Goal: Information Seeking & Learning: Learn about a topic

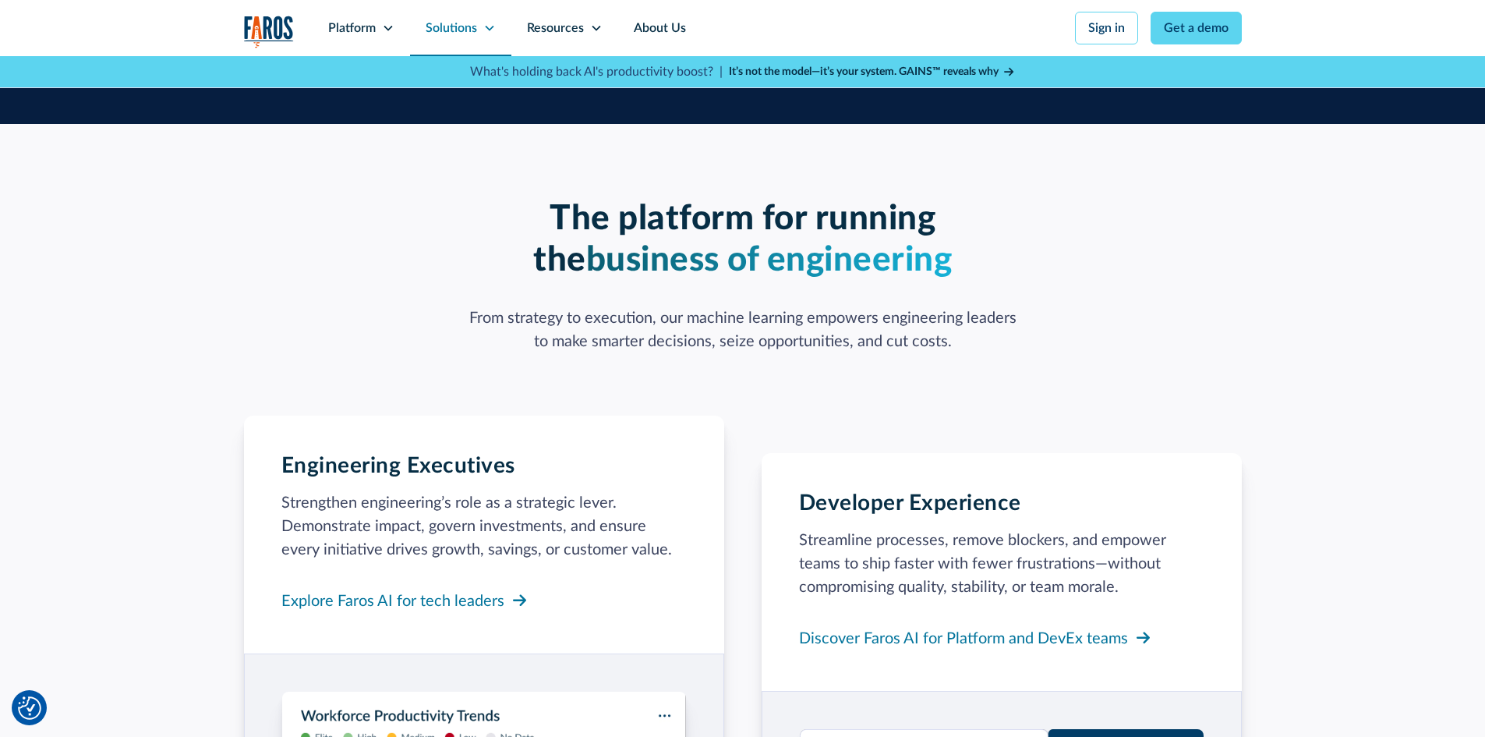
click at [488, 28] on icon at bounding box center [489, 28] width 12 height 12
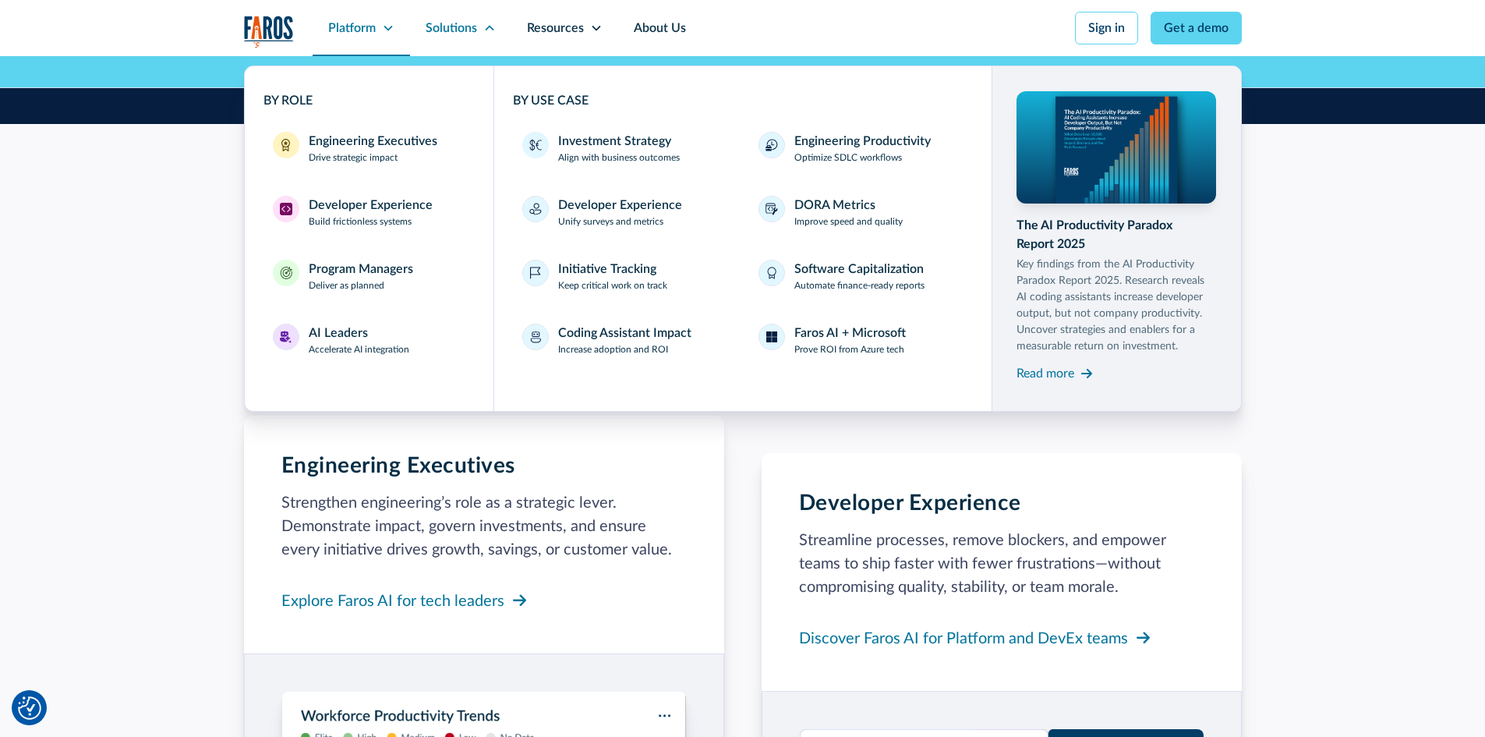
click at [388, 23] on icon at bounding box center [388, 28] width 12 height 12
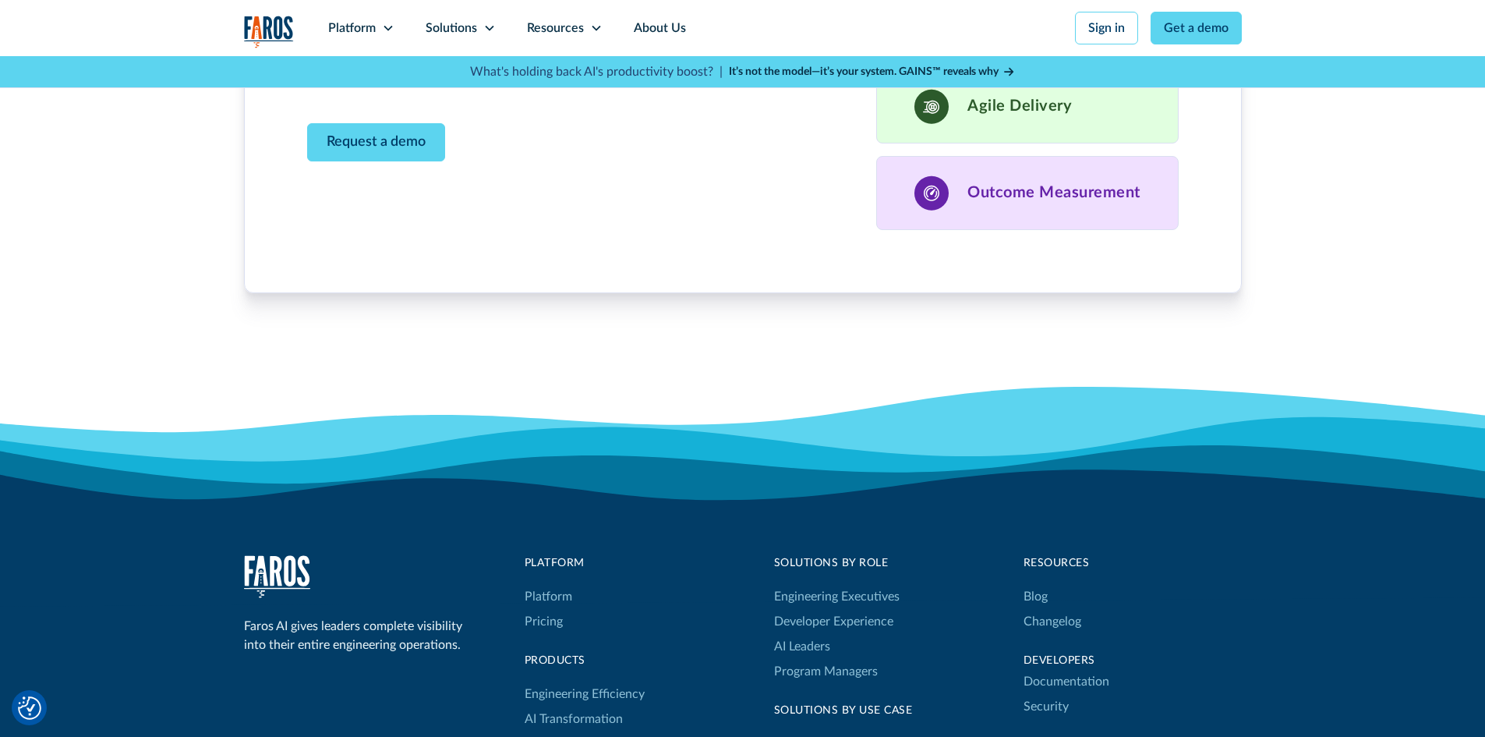
scroll to position [4988, 0]
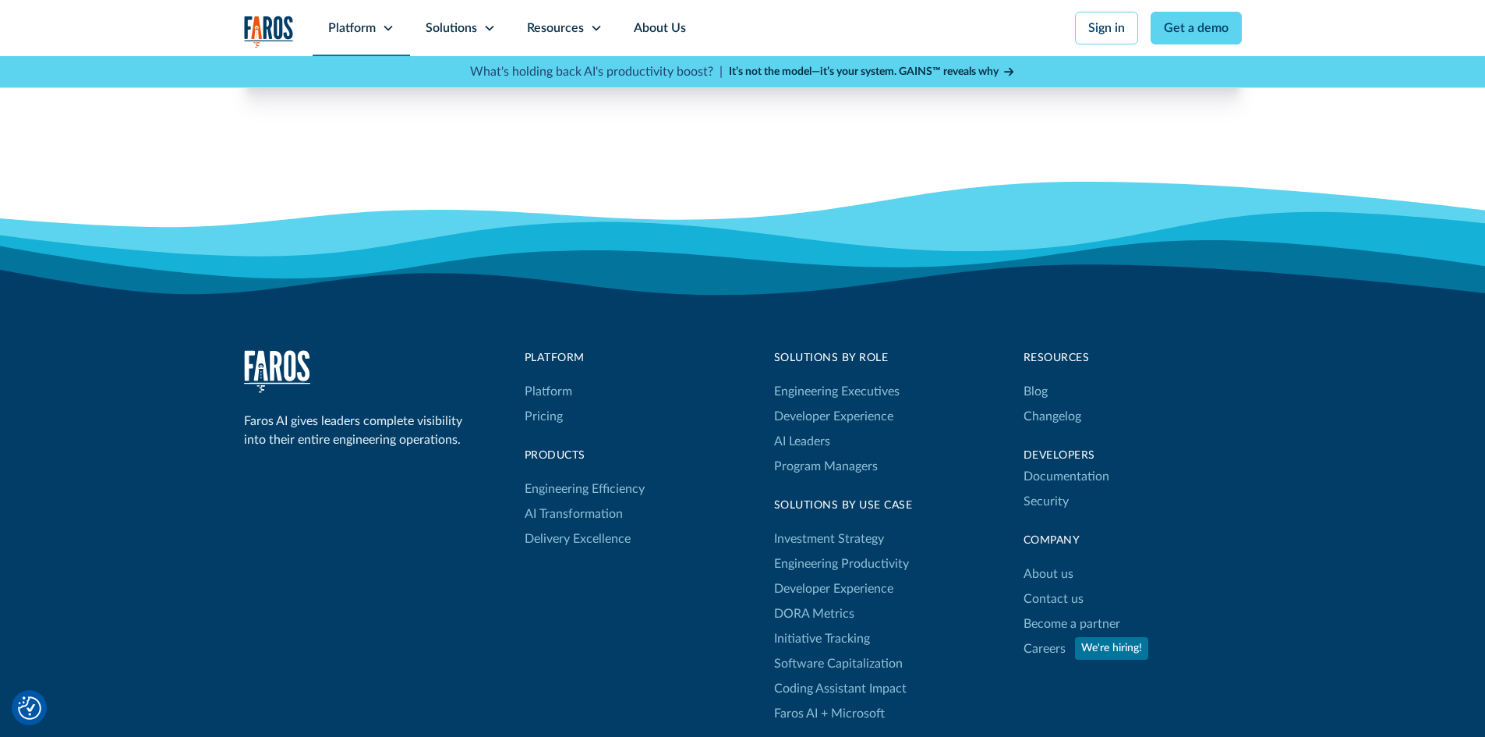
click at [385, 30] on icon at bounding box center [388, 28] width 12 height 12
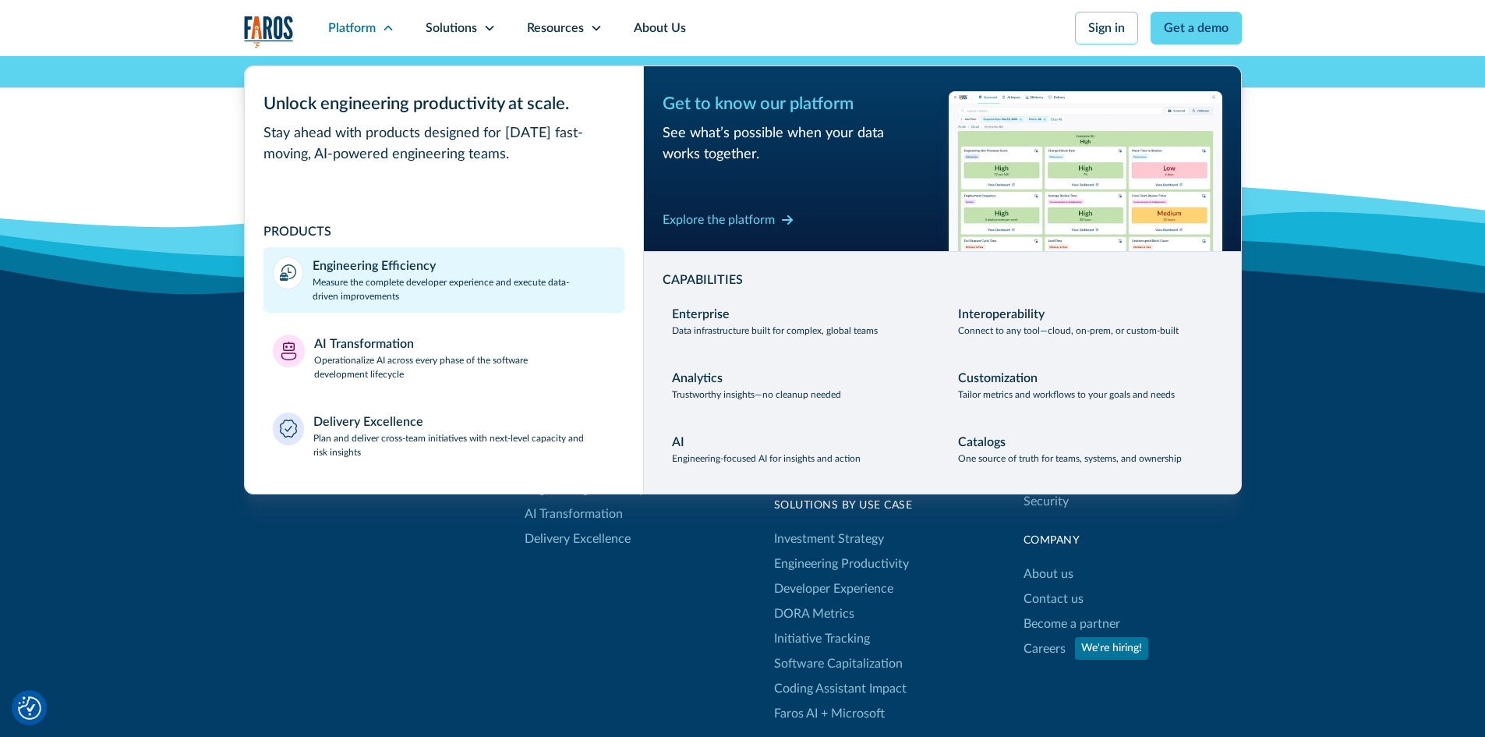
click at [383, 269] on div "Engineering Efficiency" at bounding box center [374, 265] width 123 height 19
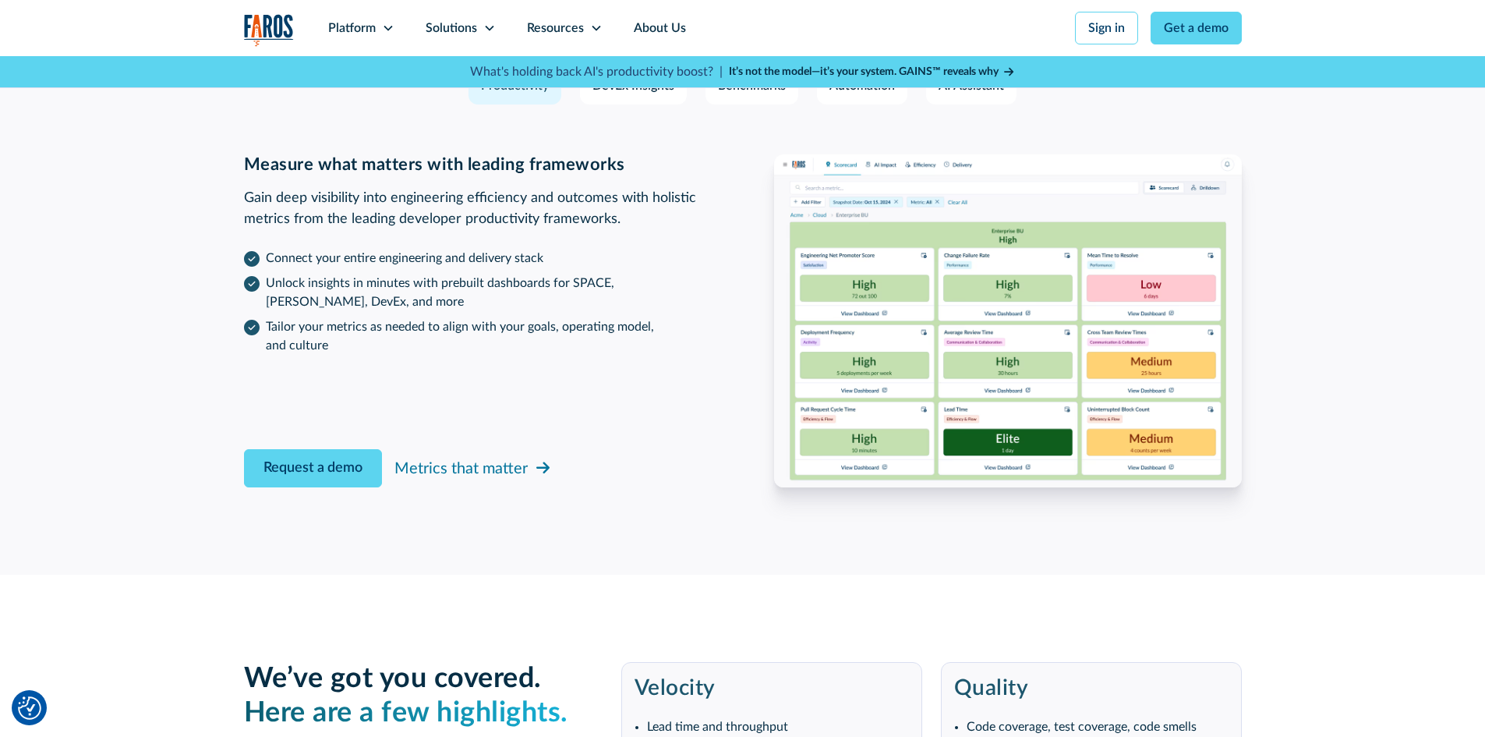
scroll to position [2338, 0]
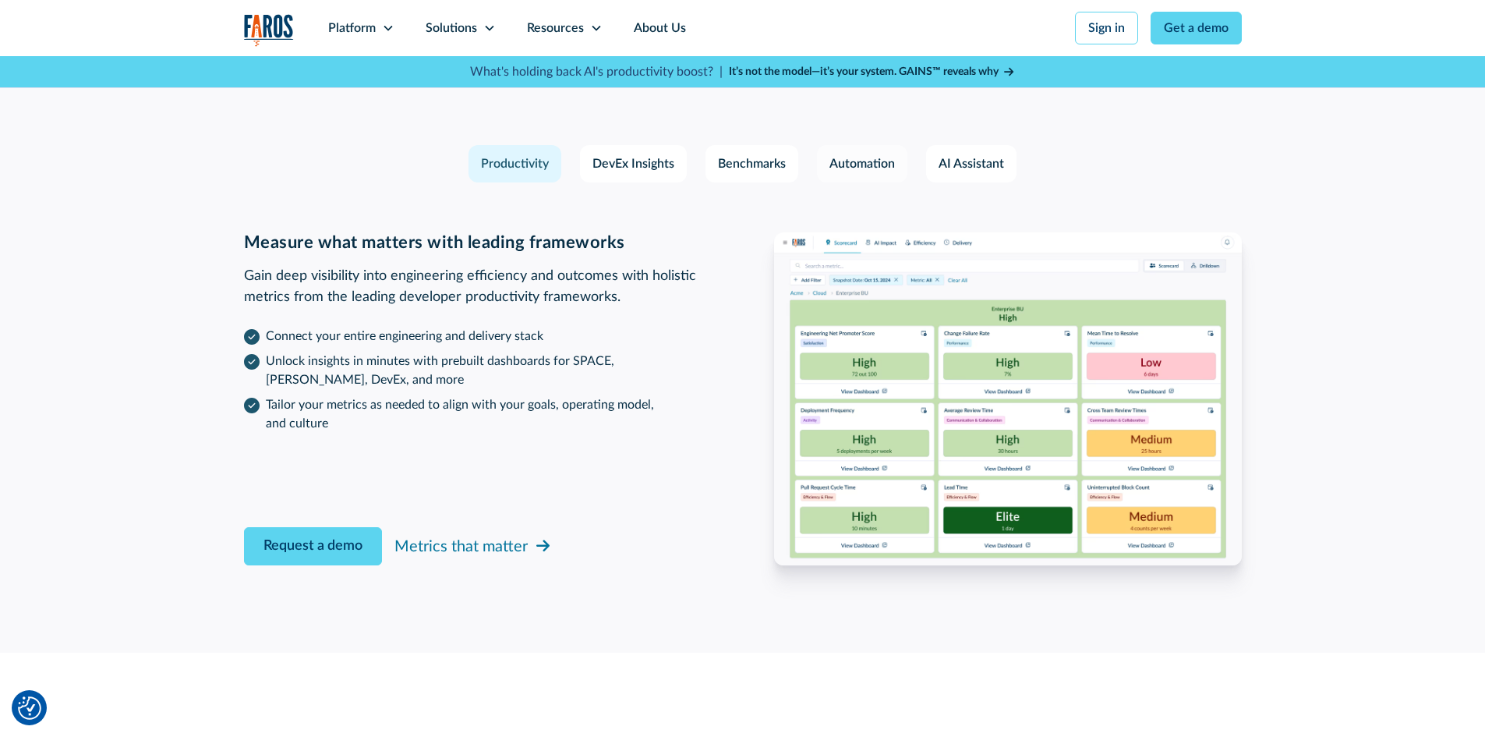
click at [879, 172] on div "Automation" at bounding box center [861, 163] width 65 height 19
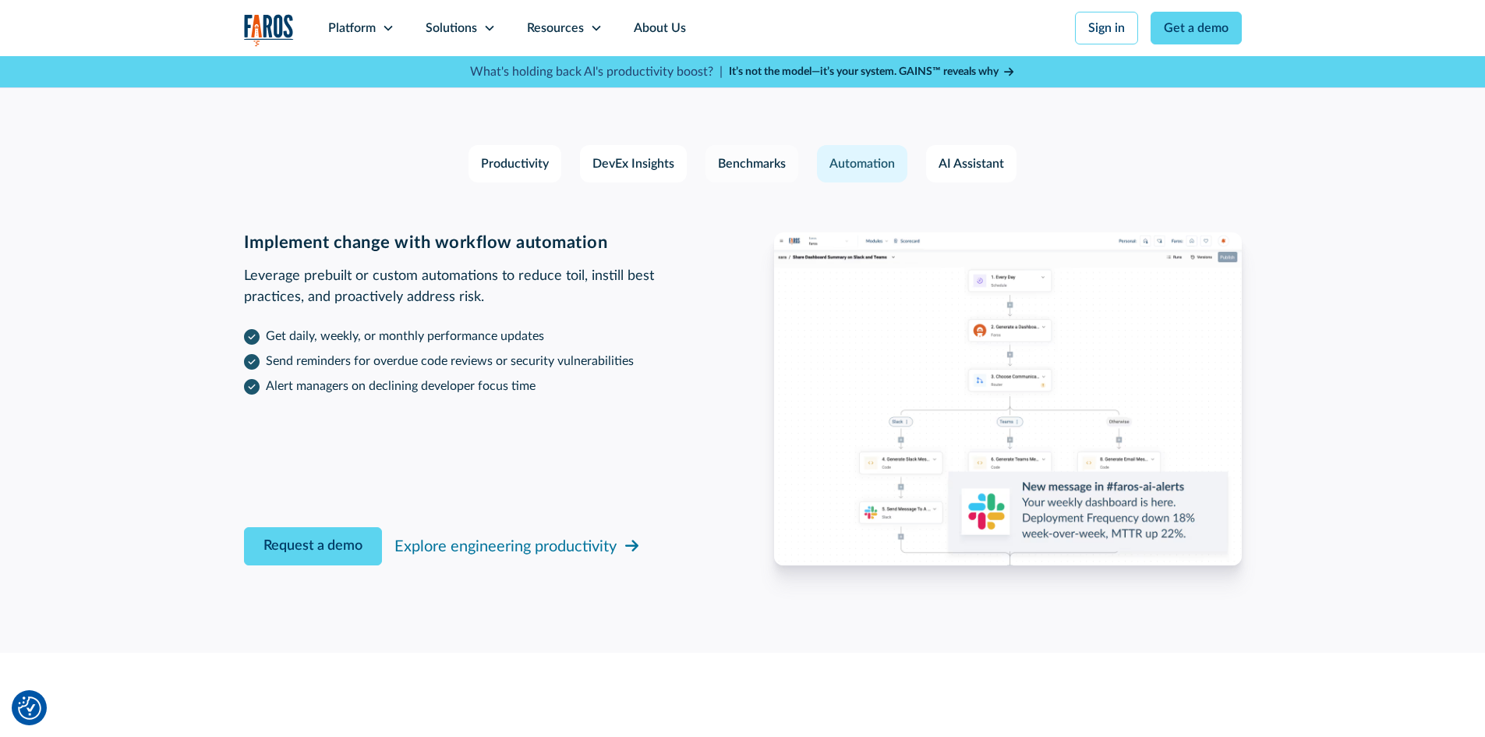
click at [746, 155] on div "Benchmarks" at bounding box center [752, 163] width 68 height 19
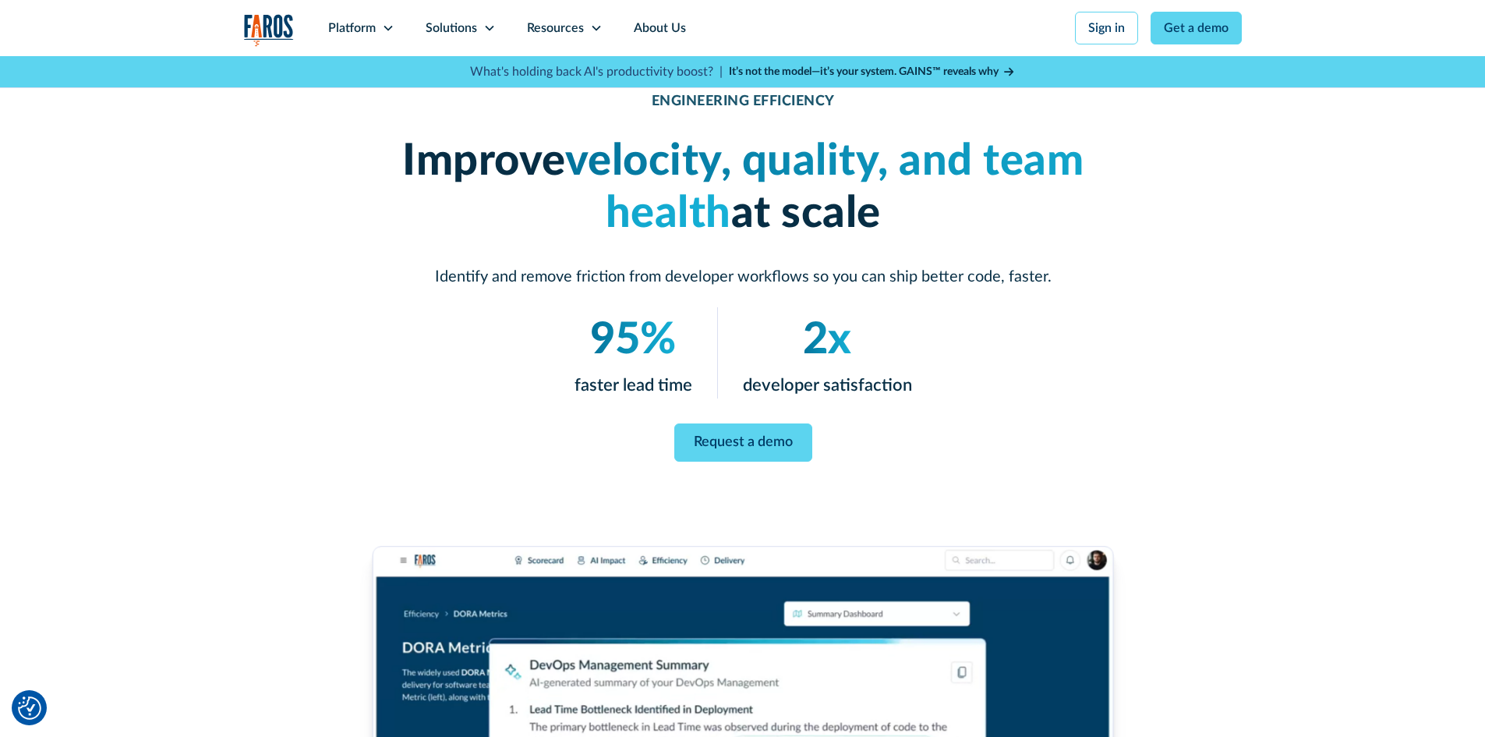
scroll to position [0, 0]
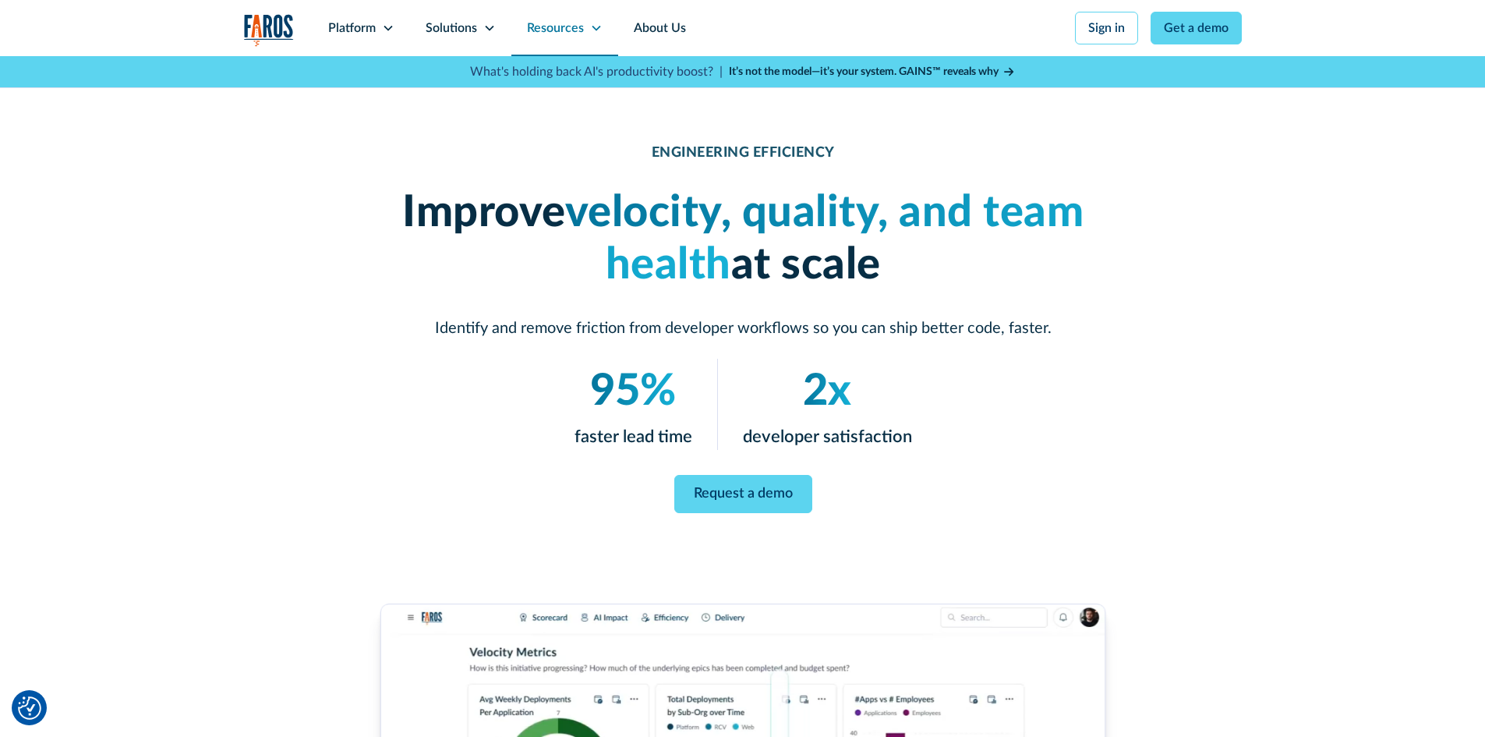
click at [593, 25] on icon at bounding box center [596, 28] width 12 height 12
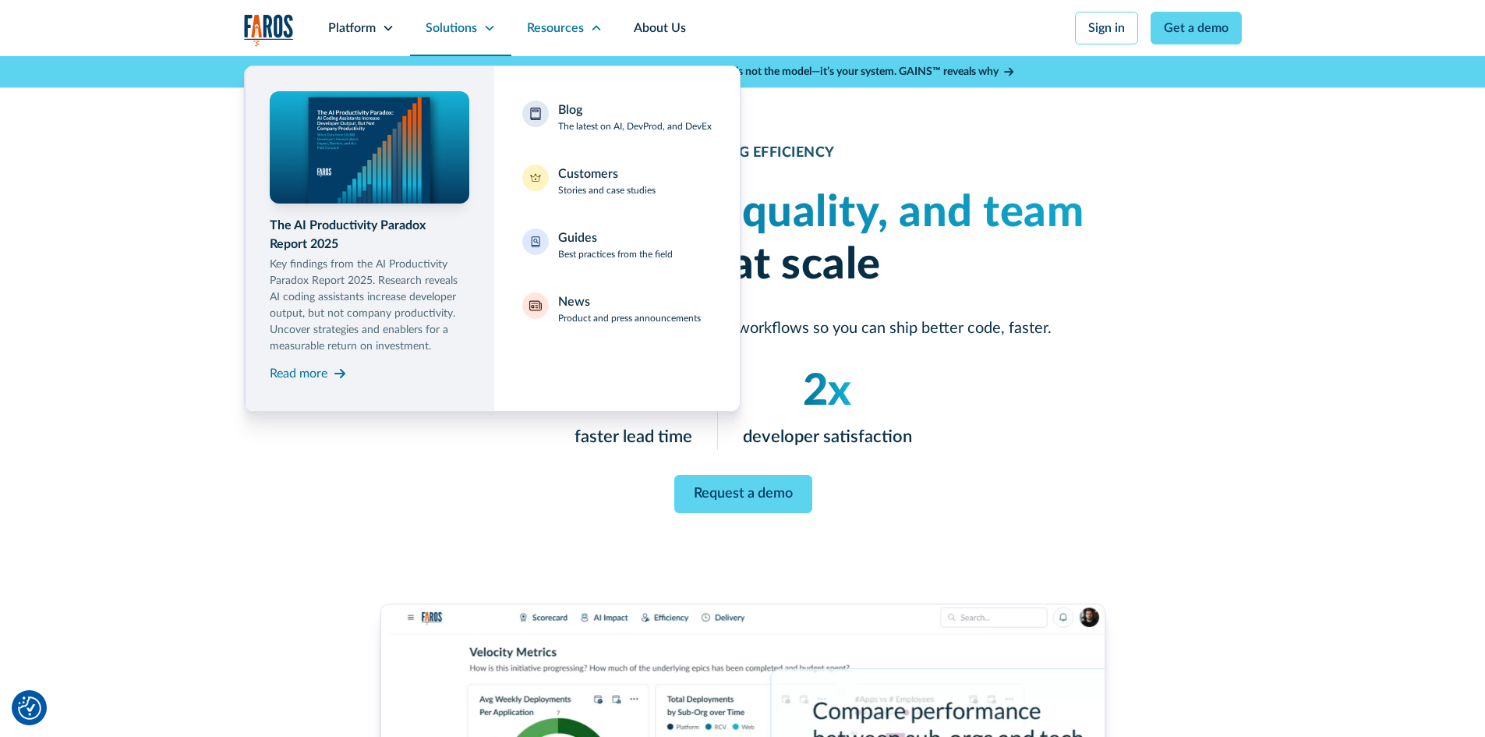
click at [485, 30] on icon at bounding box center [489, 28] width 12 height 12
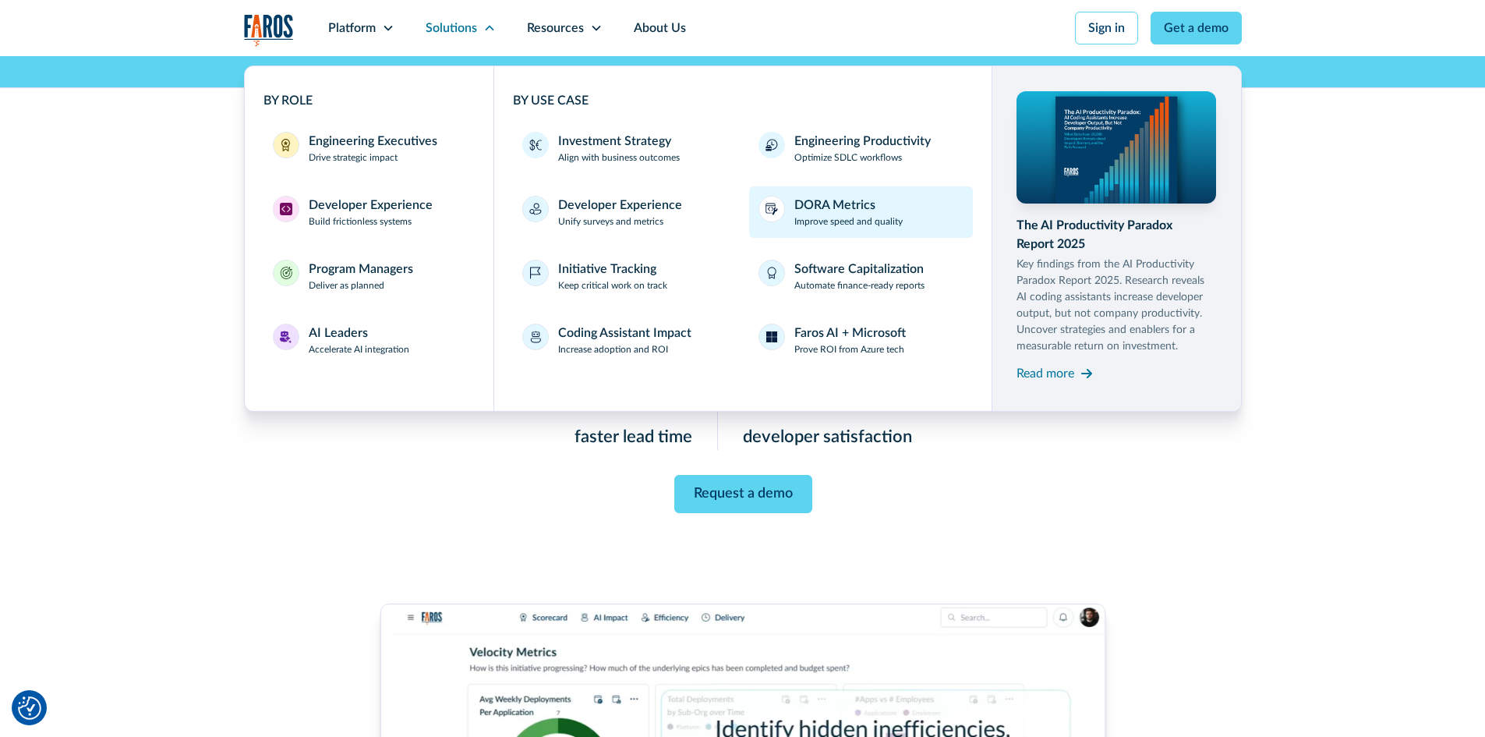
click at [821, 207] on div "DORA Metrics" at bounding box center [834, 205] width 81 height 19
